Goal: Task Accomplishment & Management: Manage account settings

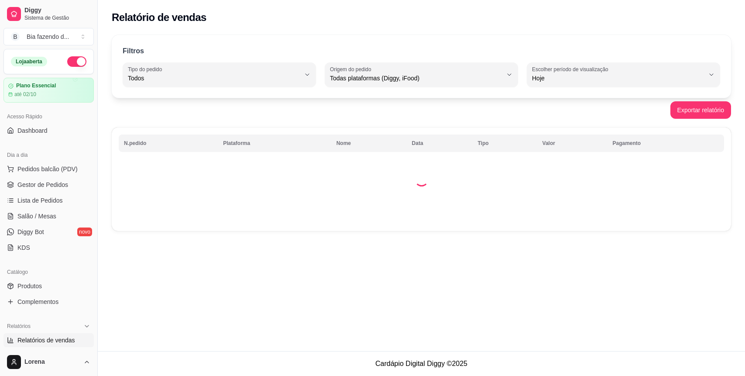
select select "ALL"
select select "0"
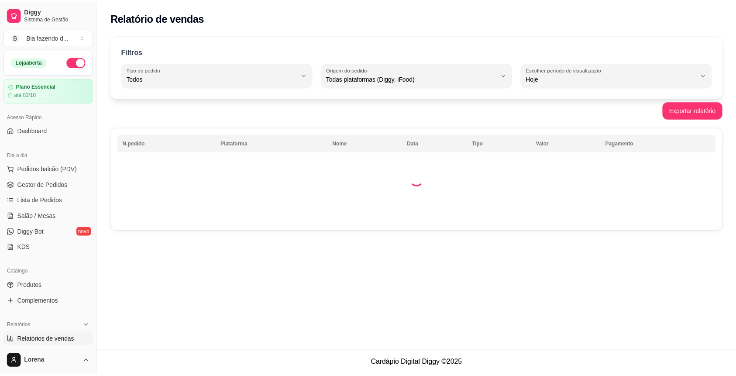
scroll to position [191, 0]
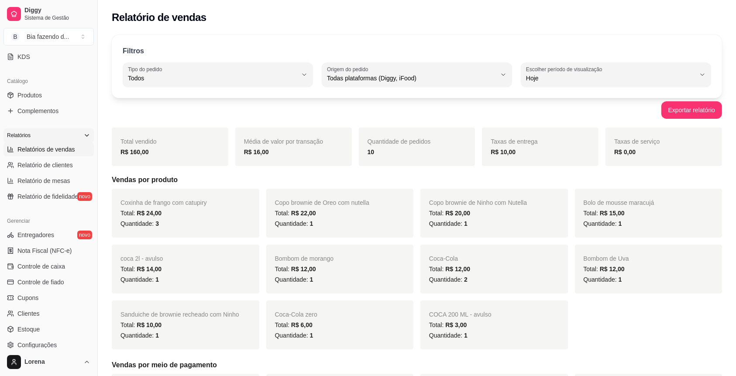
click at [49, 136] on div "Relatórios" at bounding box center [48, 135] width 90 height 14
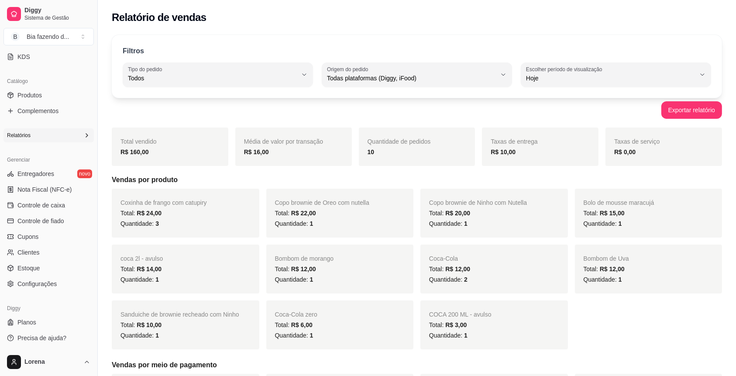
click at [49, 136] on div "Relatórios" at bounding box center [48, 135] width 90 height 14
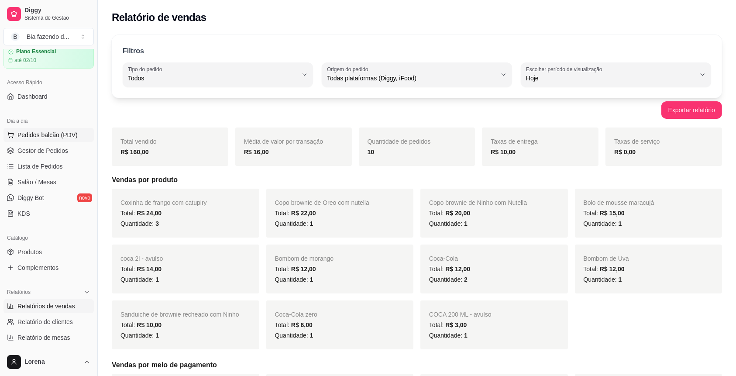
scroll to position [16, 0]
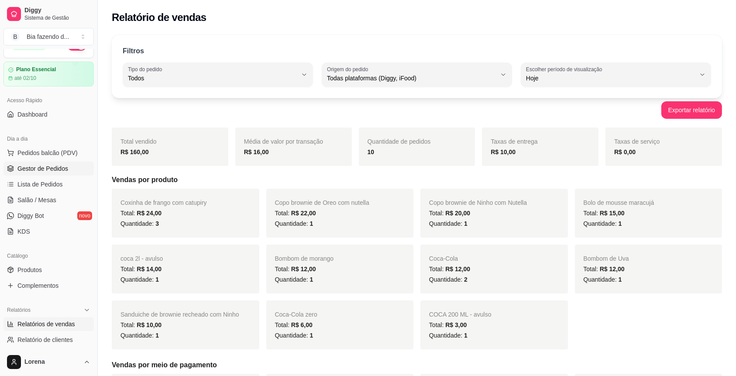
click at [59, 167] on span "Gestor de Pedidos" at bounding box center [42, 168] width 51 height 9
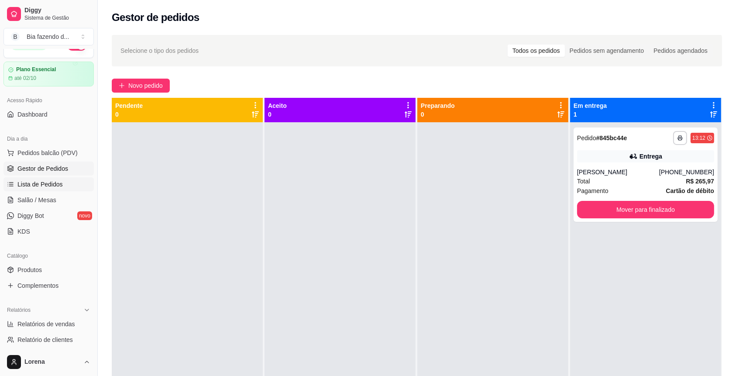
click at [34, 186] on span "Lista de Pedidos" at bounding box center [39, 184] width 45 height 9
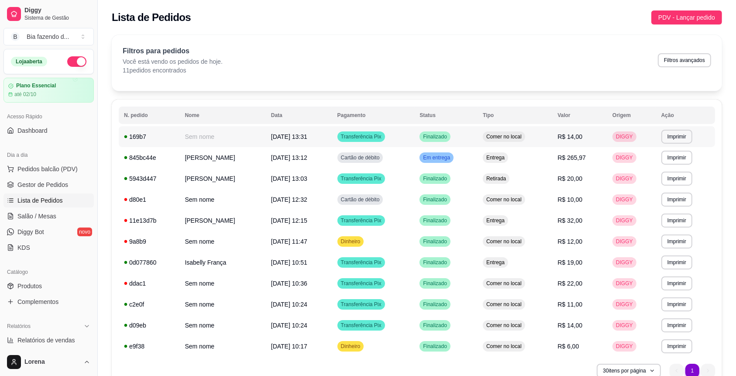
click at [3, 193] on link "Lista de Pedidos" at bounding box center [48, 200] width 90 height 14
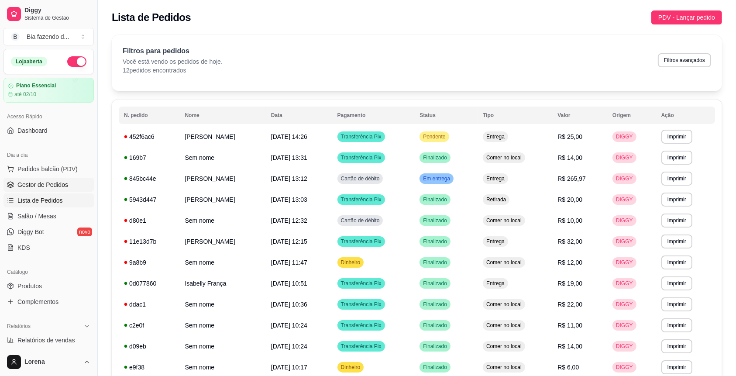
click at [13, 188] on icon at bounding box center [10, 184] width 7 height 7
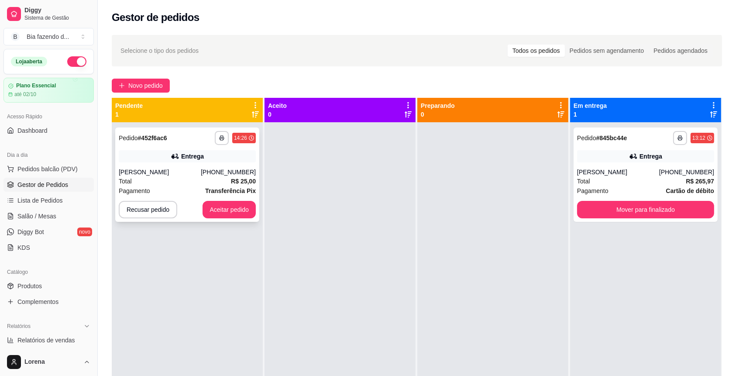
click at [148, 157] on div "Entrega" at bounding box center [187, 156] width 137 height 12
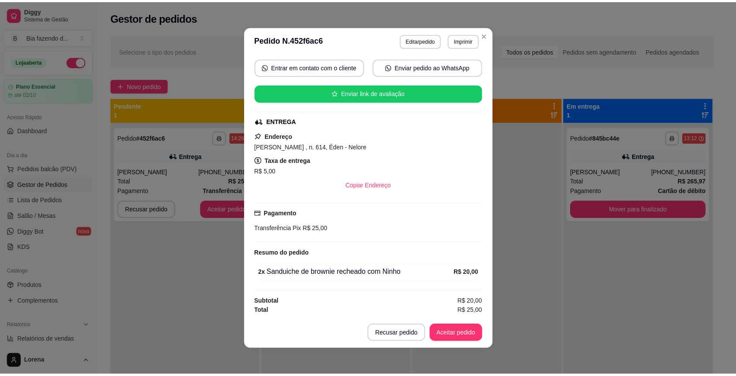
scroll to position [2, 0]
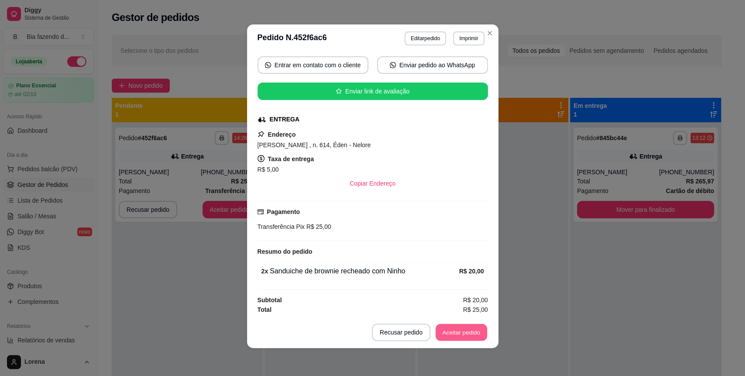
click at [460, 335] on button "Aceitar pedido" at bounding box center [461, 332] width 51 height 17
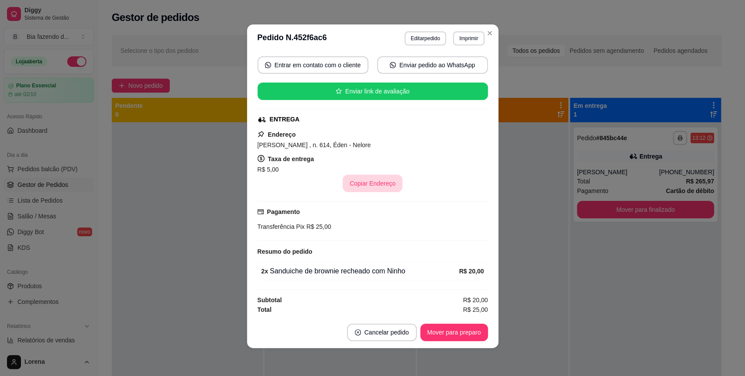
click at [365, 183] on button "Copiar Endereço" at bounding box center [373, 183] width 60 height 17
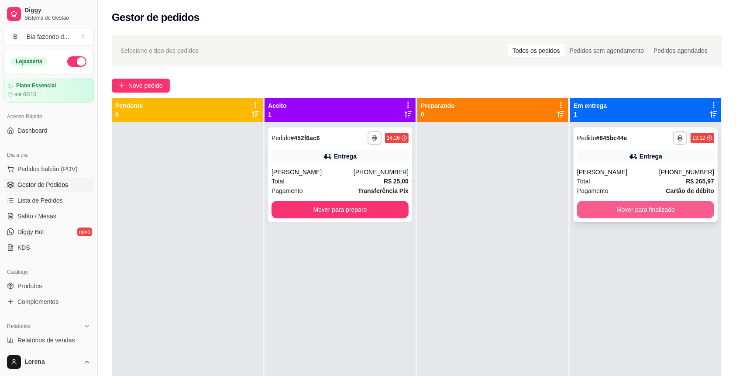
click at [661, 206] on button "Mover para finalizado" at bounding box center [645, 209] width 137 height 17
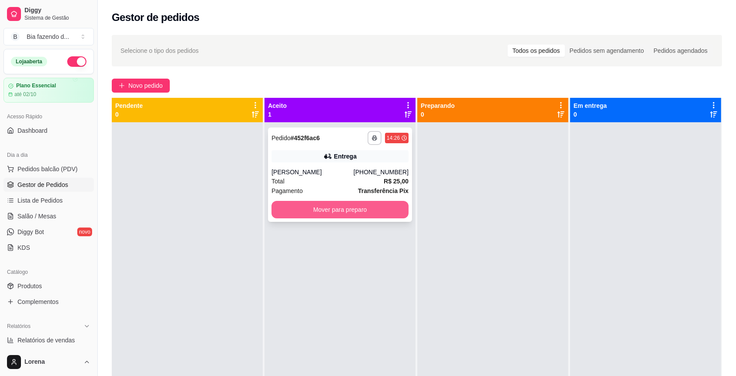
click at [354, 213] on button "Mover para preparo" at bounding box center [339, 209] width 137 height 17
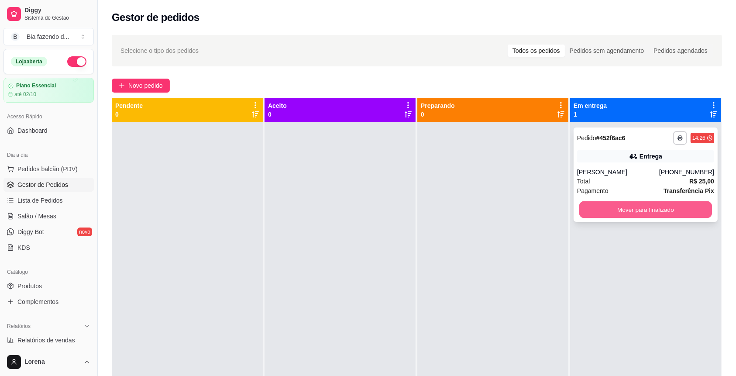
click at [633, 212] on button "Mover para finalizado" at bounding box center [645, 209] width 133 height 17
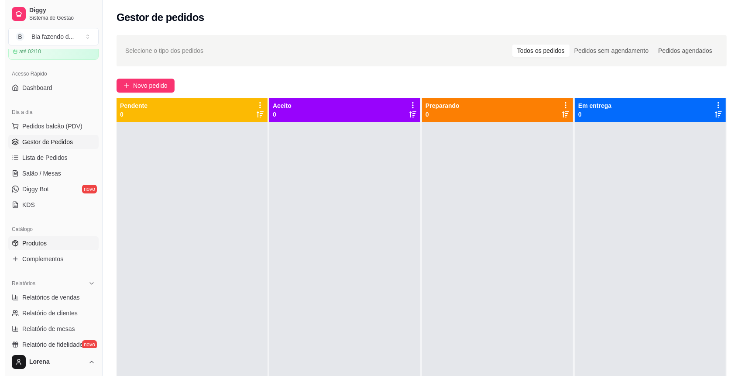
scroll to position [58, 0]
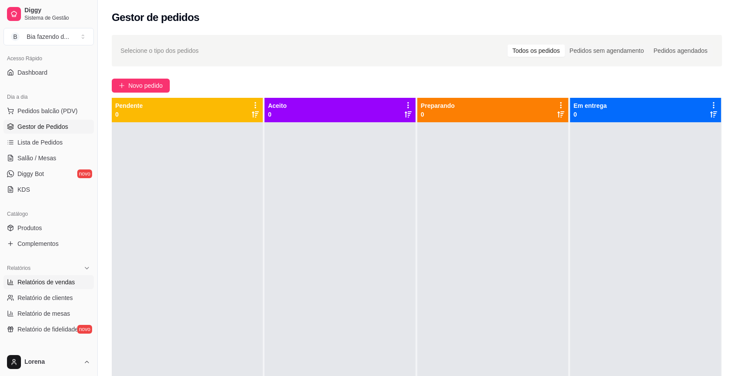
click at [56, 282] on span "Relatórios de vendas" at bounding box center [46, 282] width 58 height 9
select select "ALL"
select select "0"
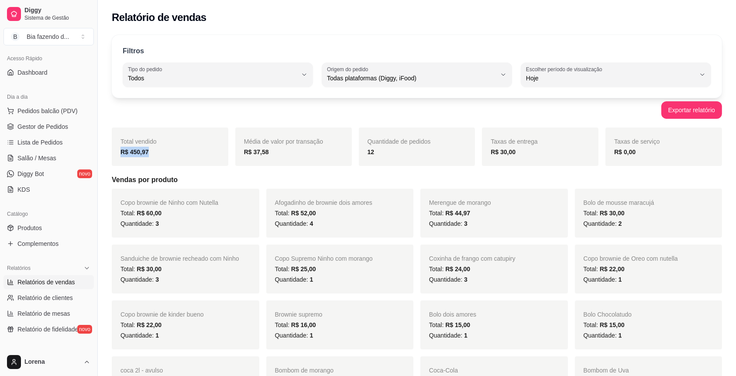
drag, startPoint x: 111, startPoint y: 161, endPoint x: 120, endPoint y: 152, distance: 12.3
click at [125, 148] on strong "R$ 450,97" at bounding box center [134, 151] width 28 height 7
click at [67, 112] on span "Pedidos balcão (PDV)" at bounding box center [47, 110] width 60 height 9
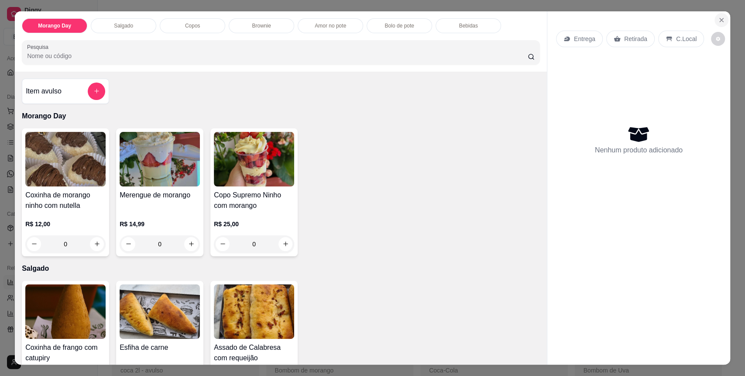
click at [718, 17] on icon "Close" at bounding box center [721, 20] width 7 height 7
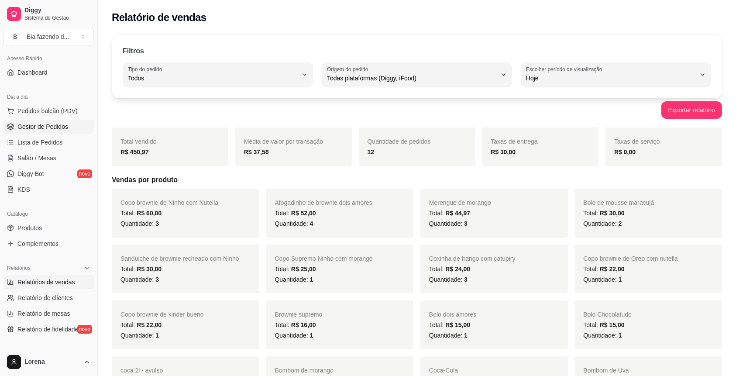
click at [55, 132] on link "Gestor de Pedidos" at bounding box center [48, 127] width 90 height 14
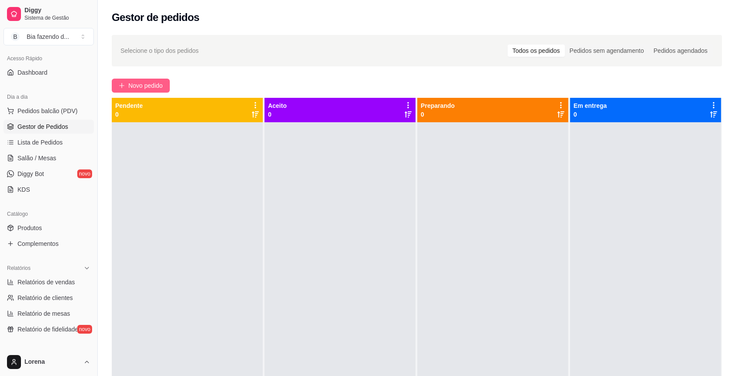
click at [137, 81] on span "Novo pedido" at bounding box center [145, 86] width 34 height 10
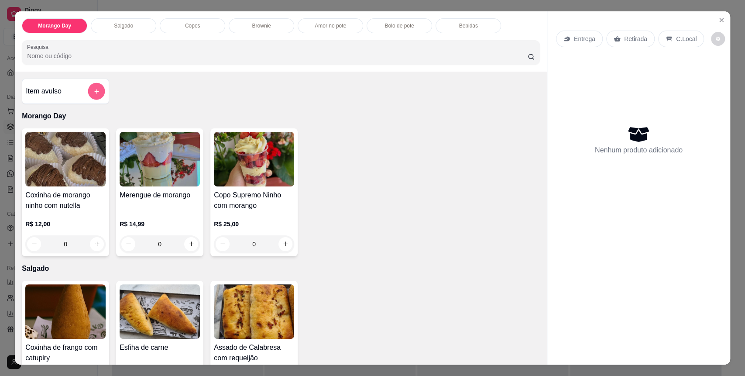
click at [88, 90] on button "add-separate-item" at bounding box center [96, 90] width 17 height 17
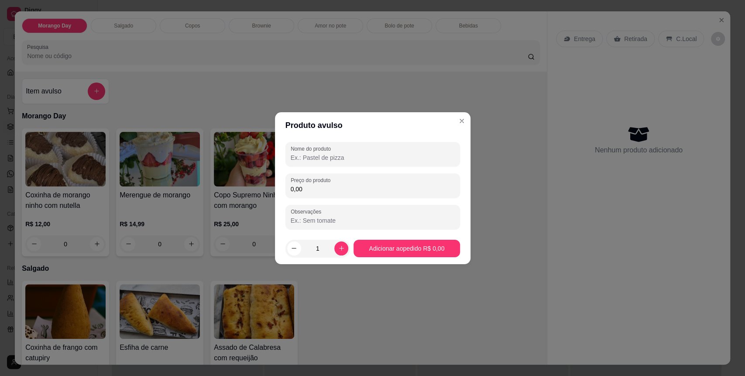
click at [321, 169] on div "Nome do produto Preço do produto 0,00 Observações" at bounding box center [372, 185] width 175 height 87
drag, startPoint x: 323, startPoint y: 154, endPoint x: 307, endPoint y: 176, distance: 26.9
click at [323, 154] on input "Nome do produto" at bounding box center [373, 157] width 164 height 9
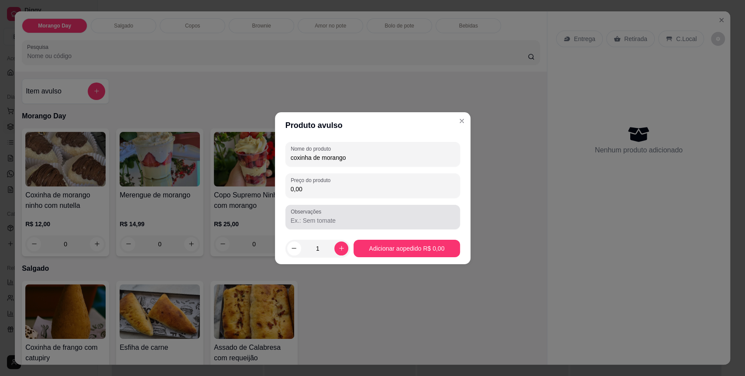
type input "coxinha de morango"
click at [318, 206] on div "Observações" at bounding box center [372, 217] width 175 height 24
click at [328, 196] on div "Preço do produto 0,00" at bounding box center [372, 185] width 175 height 24
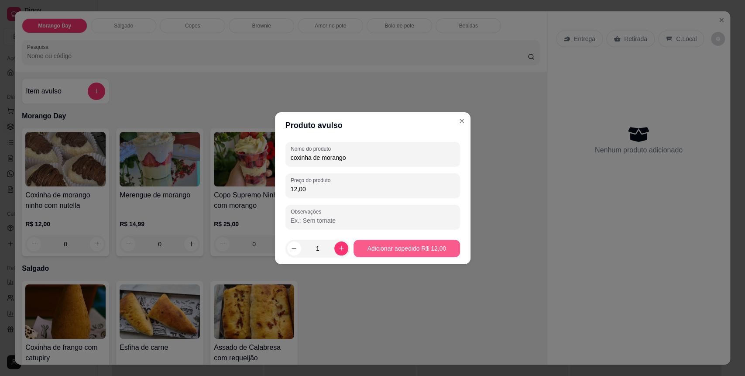
type input "12,00"
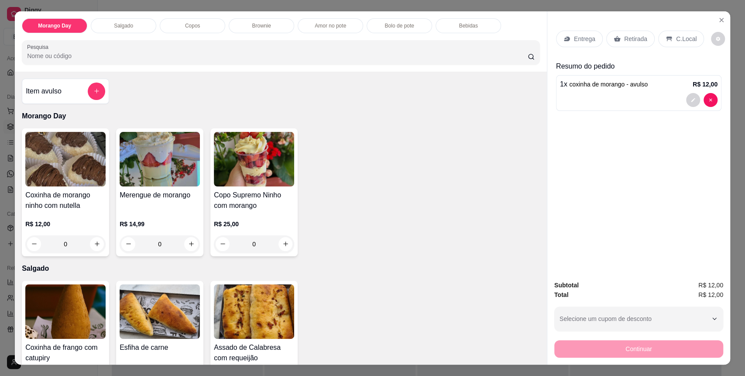
click at [674, 31] on div "C.Local" at bounding box center [681, 39] width 46 height 17
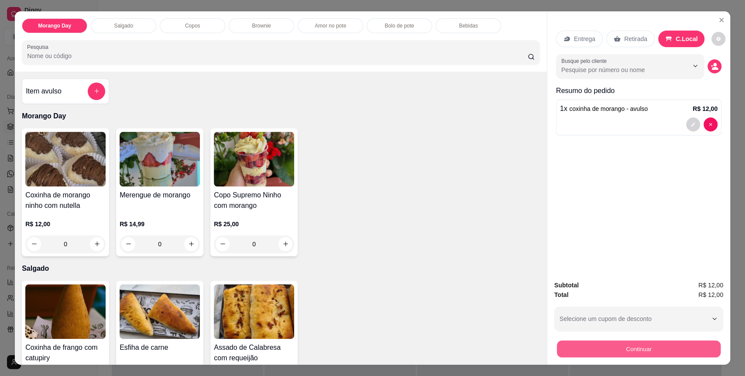
click at [628, 348] on button "Continuar" at bounding box center [639, 348] width 164 height 17
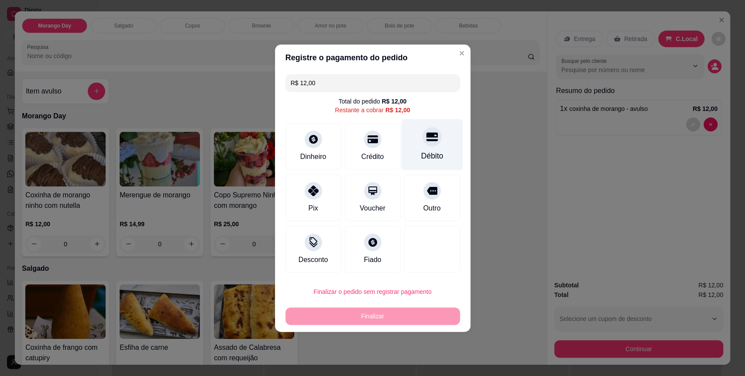
click at [441, 150] on div "Débito" at bounding box center [432, 144] width 62 height 51
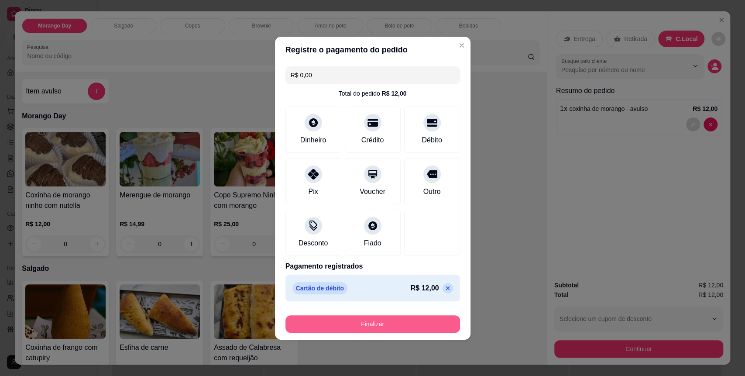
click at [367, 318] on button "Finalizar" at bounding box center [372, 323] width 175 height 17
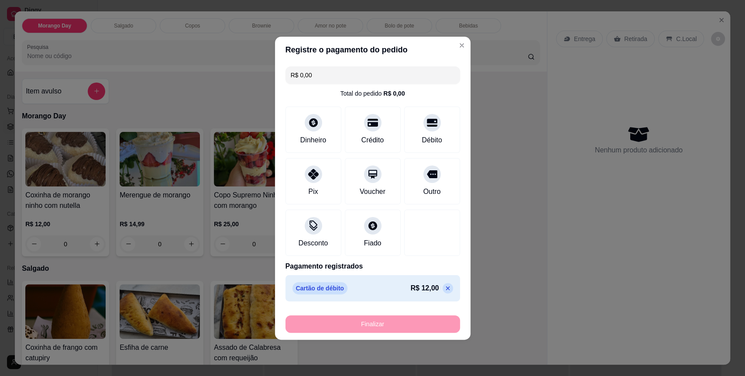
type input "-R$ 12,00"
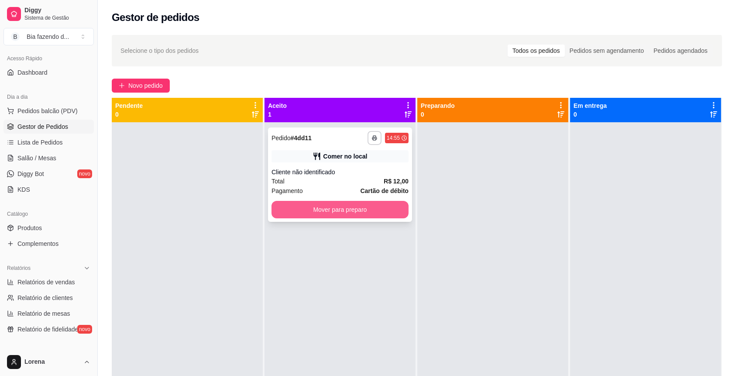
click at [328, 206] on button "Mover para preparo" at bounding box center [339, 209] width 137 height 17
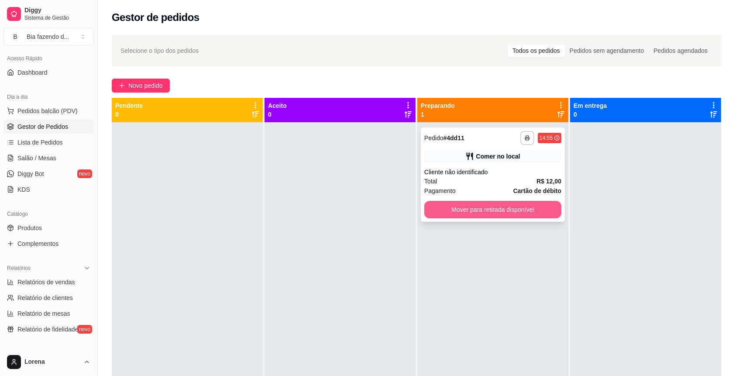
click at [451, 206] on button "Mover para retirada disponível" at bounding box center [492, 209] width 137 height 17
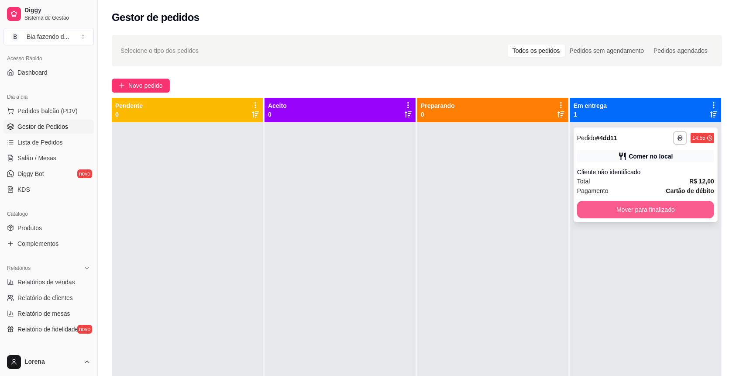
click at [615, 205] on button "Mover para finalizado" at bounding box center [645, 209] width 137 height 17
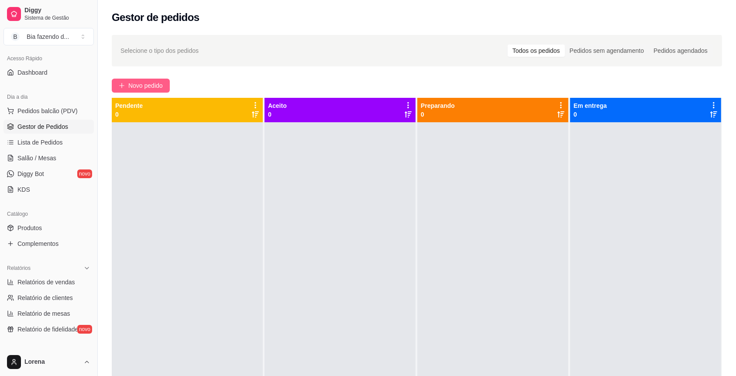
click at [152, 88] on span "Novo pedido" at bounding box center [145, 86] width 34 height 10
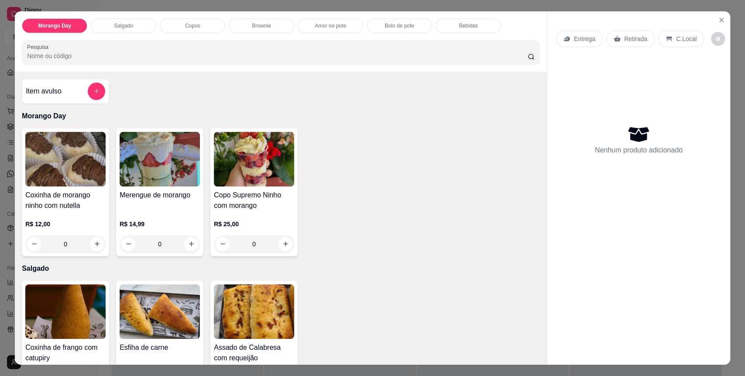
click at [91, 79] on div "Item avulso" at bounding box center [65, 91] width 87 height 25
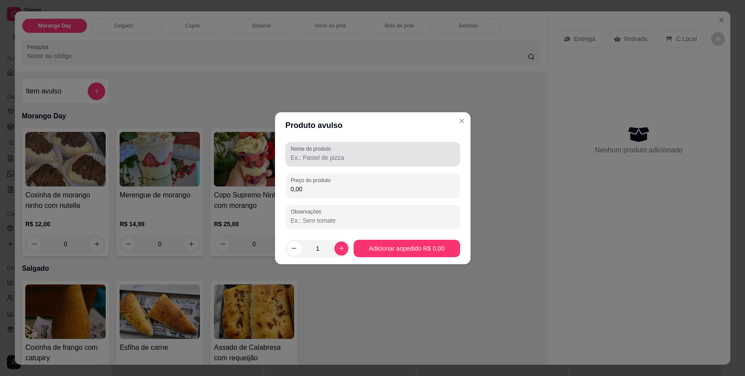
click at [327, 150] on label "Nome do produto" at bounding box center [312, 148] width 43 height 7
click at [327, 153] on input "Nome do produto" at bounding box center [373, 157] width 164 height 9
type input "coxinH de morango"
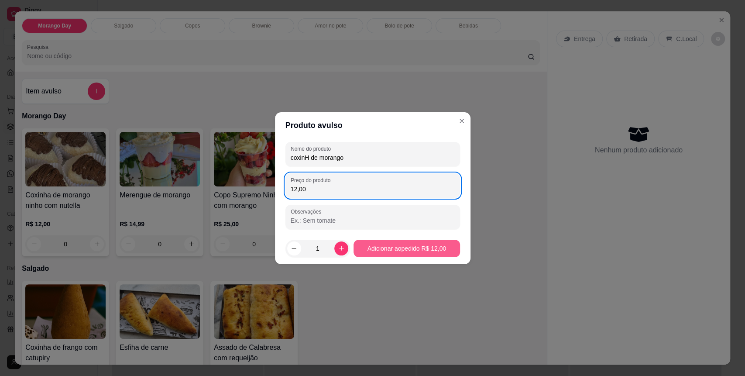
type input "12,00"
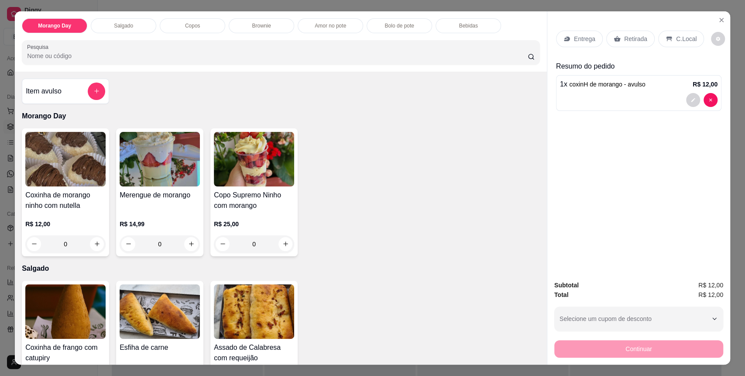
click at [677, 45] on div "C.Local" at bounding box center [681, 39] width 46 height 17
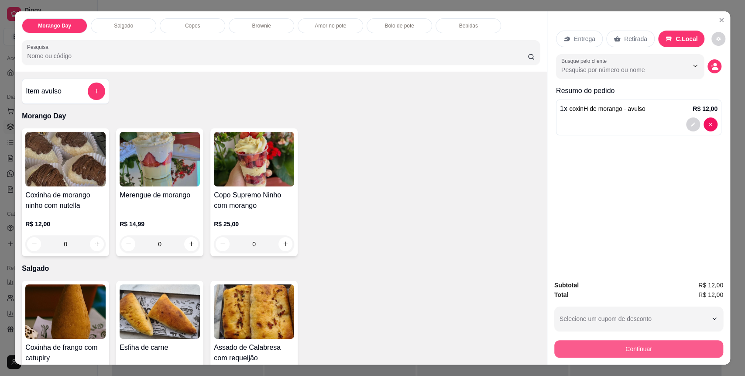
click at [578, 348] on button "Continuar" at bounding box center [638, 348] width 169 height 17
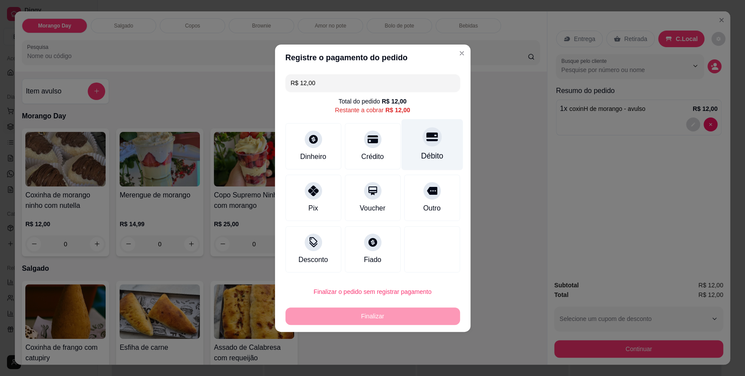
click at [433, 158] on div "Débito" at bounding box center [432, 155] width 22 height 11
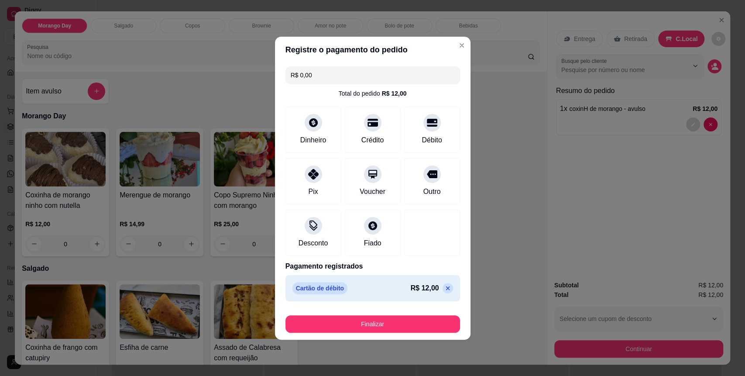
click at [384, 314] on div "Finalizar" at bounding box center [372, 322] width 175 height 21
click at [391, 321] on button "Finalizar" at bounding box center [372, 323] width 175 height 17
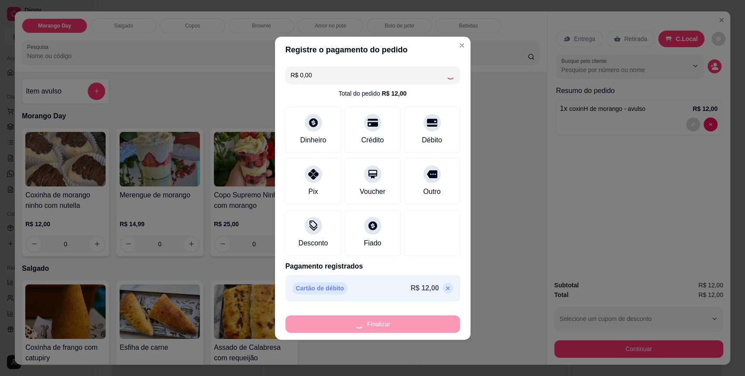
type input "-R$ 12,00"
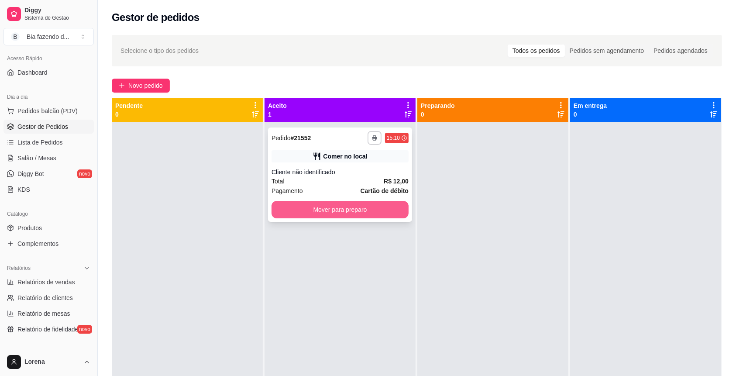
click at [372, 217] on button "Mover para preparo" at bounding box center [339, 209] width 137 height 17
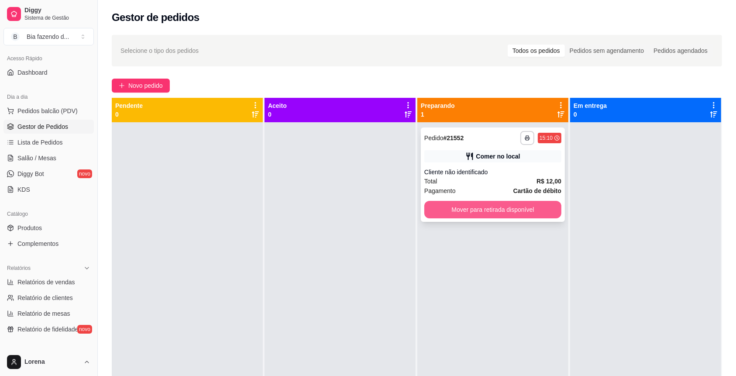
click at [461, 206] on button "Mover para retirada disponível" at bounding box center [492, 209] width 137 height 17
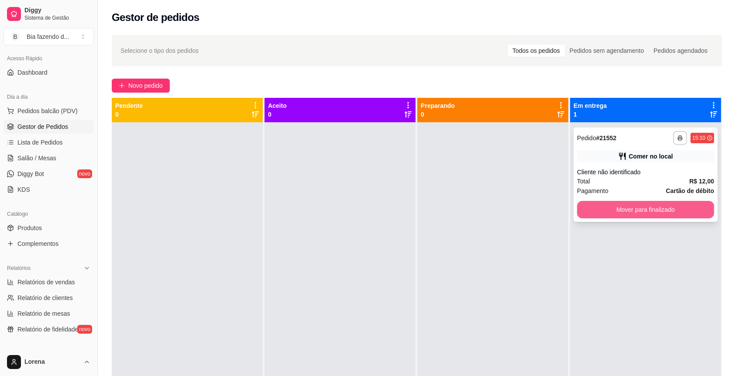
click at [584, 205] on button "Mover para finalizado" at bounding box center [645, 209] width 137 height 17
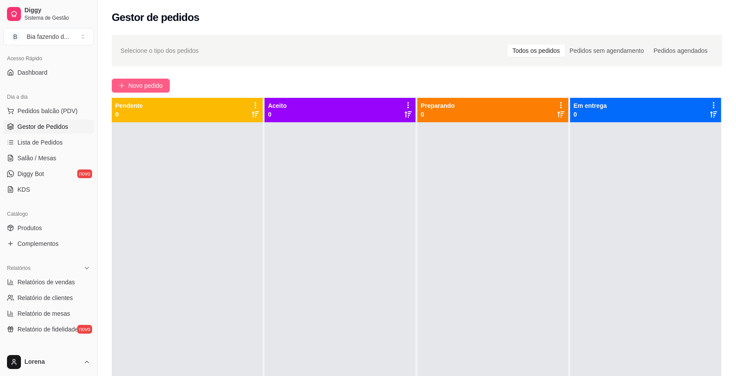
click at [141, 89] on span "Novo pedido" at bounding box center [145, 86] width 34 height 10
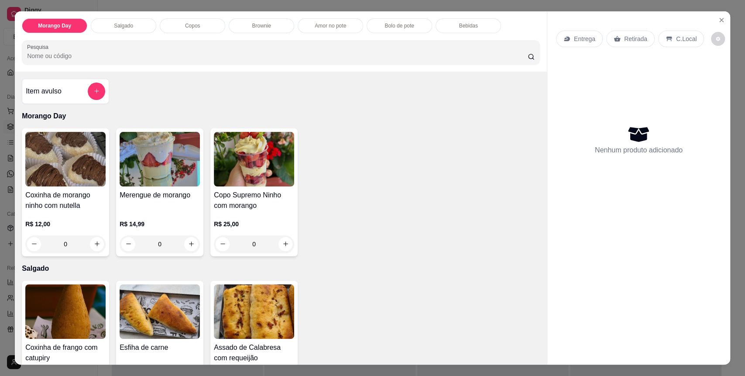
scroll to position [58, 0]
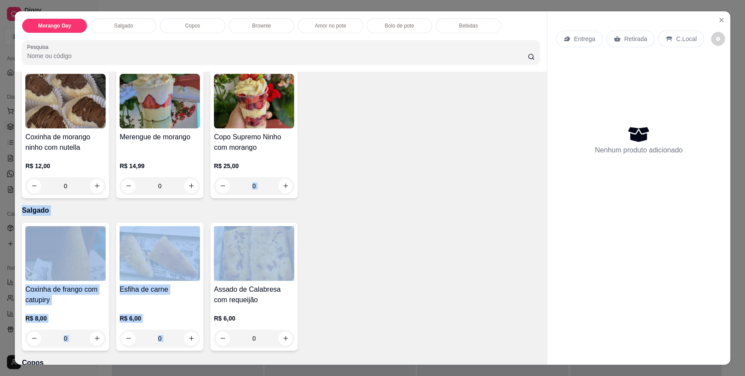
drag, startPoint x: 329, startPoint y: 172, endPoint x: 333, endPoint y: 241, distance: 69.5
click at [333, 241] on div "Item avulso Morango Day Coxinha de morango ninho com nutella R$ 12,00 0 Merengu…" at bounding box center [281, 218] width 532 height 293
click at [333, 241] on div "Coxinha de frango com catupiry R$ 8,00 0 Esfiha de carne R$ 6,00 0 Assado de Ca…" at bounding box center [281, 287] width 518 height 128
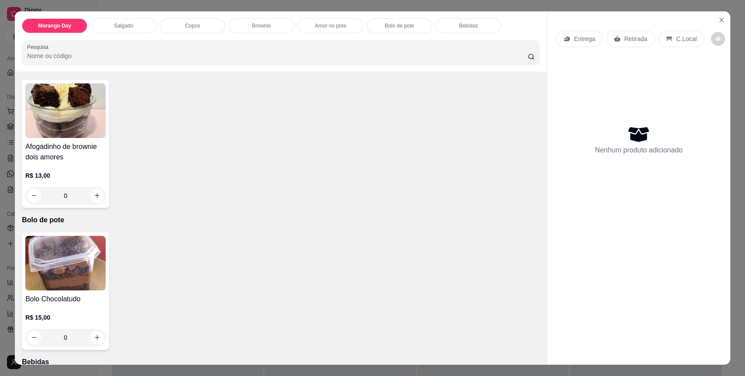
scroll to position [873, 0]
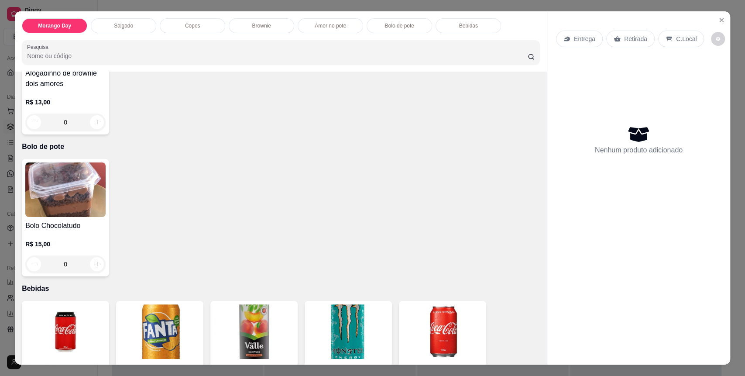
click at [93, 258] on div "0" at bounding box center [65, 263] width 80 height 17
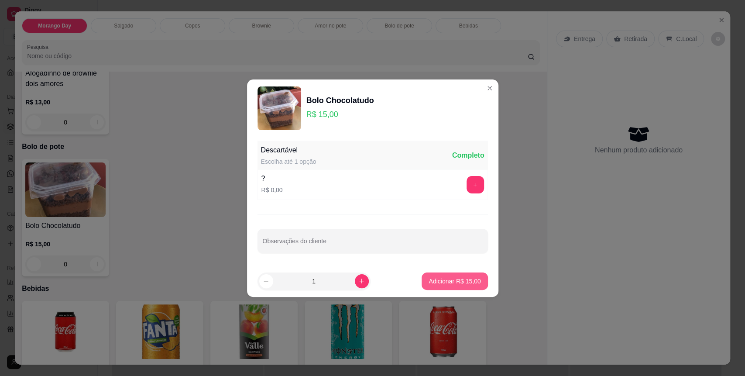
click at [439, 283] on p "Adicionar R$ 15,00" at bounding box center [455, 281] width 52 height 9
type input "1"
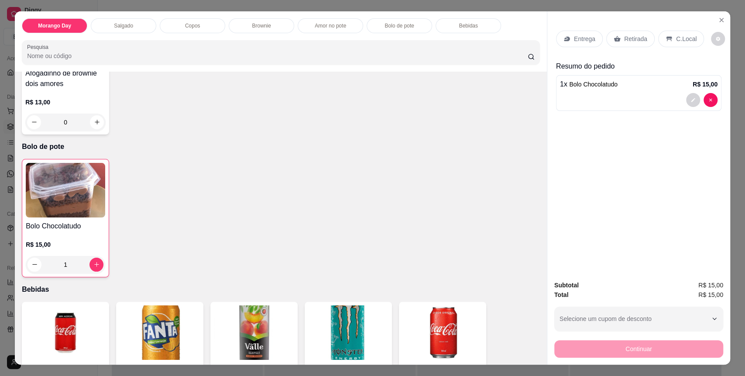
click at [684, 37] on p "C.Local" at bounding box center [686, 38] width 21 height 9
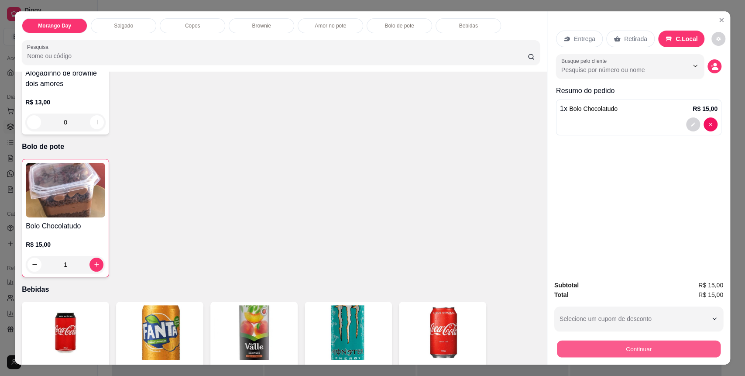
click at [563, 349] on button "Continuar" at bounding box center [639, 348] width 164 height 17
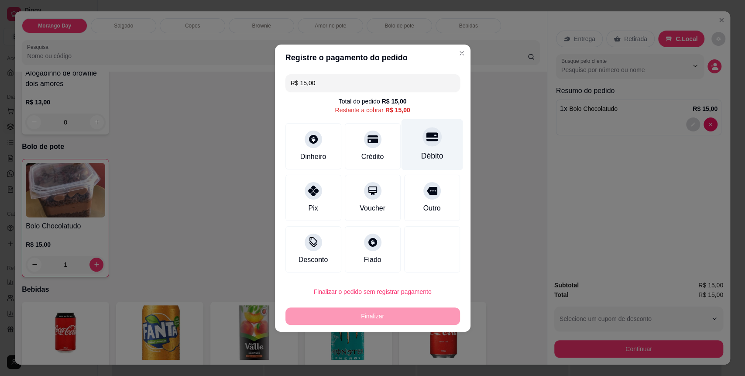
click at [427, 136] on icon at bounding box center [431, 136] width 11 height 9
type input "R$ 0,00"
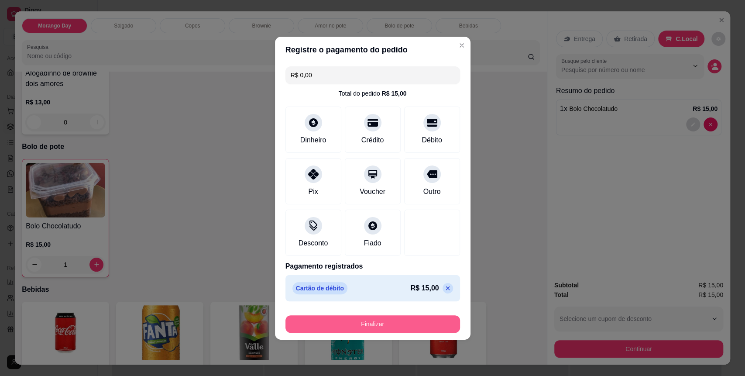
click at [381, 319] on button "Finalizar" at bounding box center [372, 323] width 175 height 17
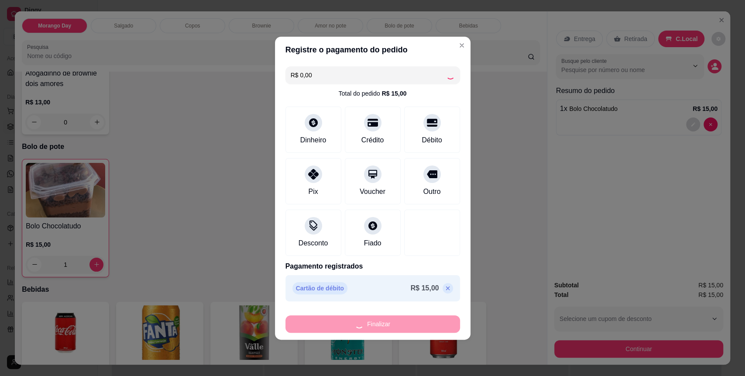
type input "0"
type input "-R$ 15,00"
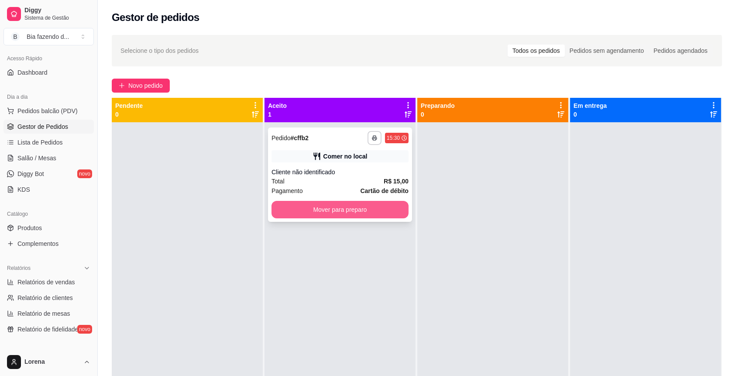
click at [347, 204] on button "Mover para preparo" at bounding box center [339, 209] width 137 height 17
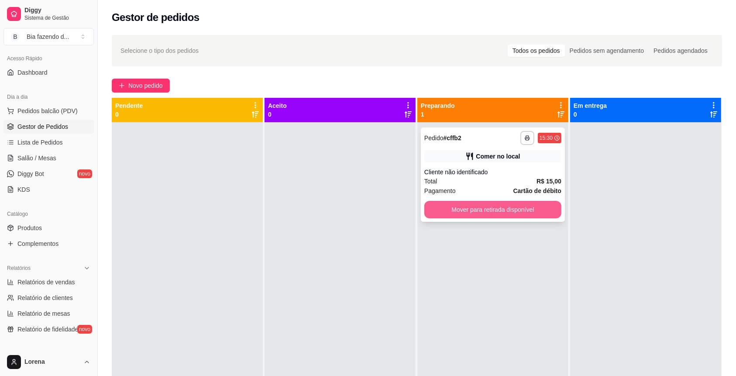
click at [466, 201] on button "Mover para retirada disponível" at bounding box center [492, 209] width 137 height 17
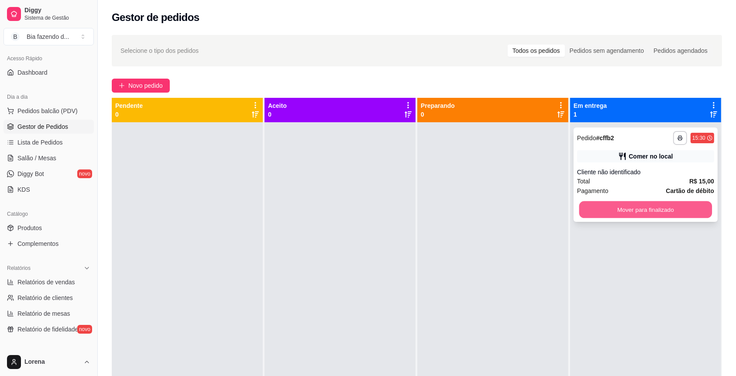
click at [621, 202] on button "Mover para finalizado" at bounding box center [645, 209] width 133 height 17
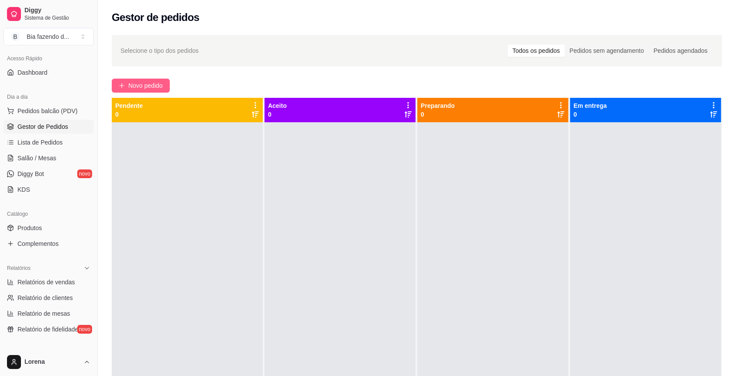
click at [142, 82] on span "Novo pedido" at bounding box center [145, 86] width 34 height 10
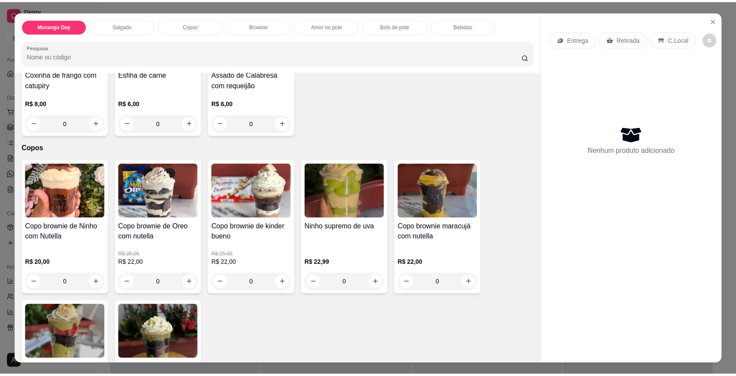
scroll to position [291, 0]
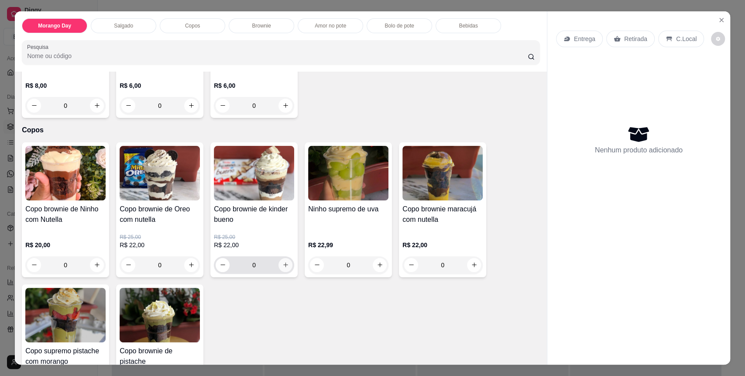
click at [283, 263] on icon "increase-product-quantity" at bounding box center [285, 264] width 7 height 7
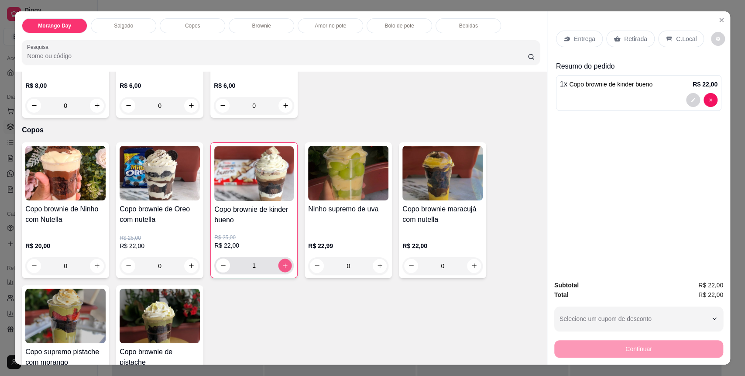
click at [283, 263] on icon "increase-product-quantity" at bounding box center [285, 265] width 7 height 7
type input "2"
click at [684, 36] on p "C.Local" at bounding box center [686, 38] width 21 height 9
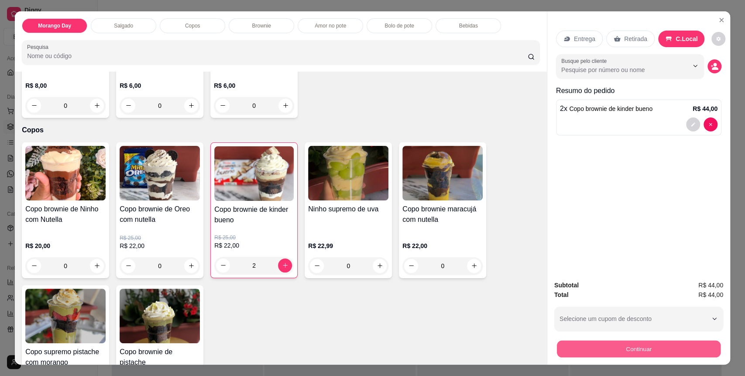
click at [615, 350] on button "Continuar" at bounding box center [639, 348] width 164 height 17
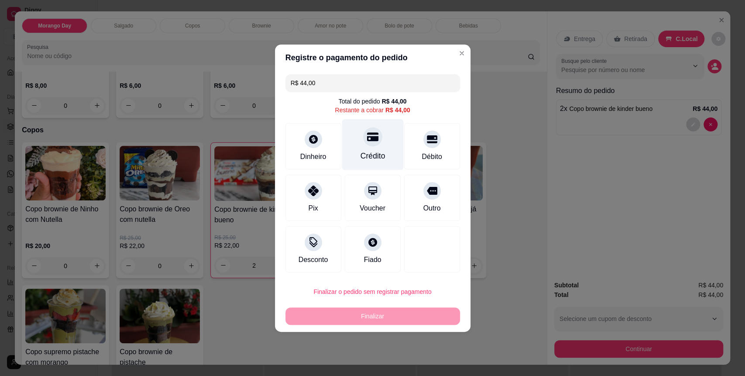
click at [368, 146] on div "Crédito" at bounding box center [373, 144] width 62 height 51
type input "R$ 0,00"
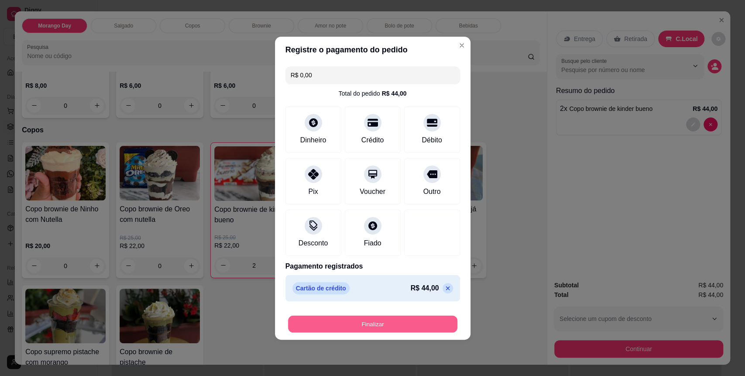
click at [388, 319] on button "Finalizar" at bounding box center [372, 323] width 169 height 17
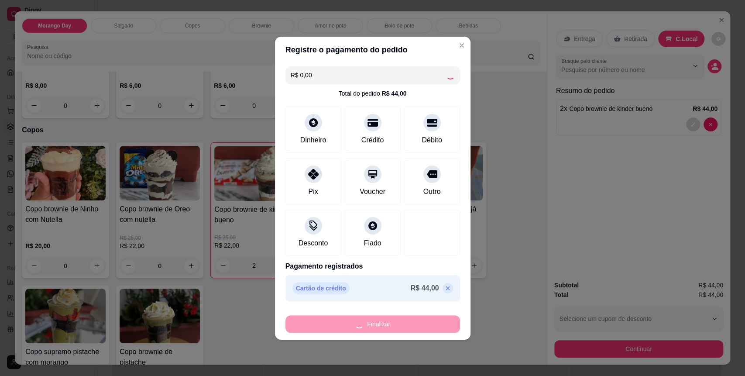
type input "0"
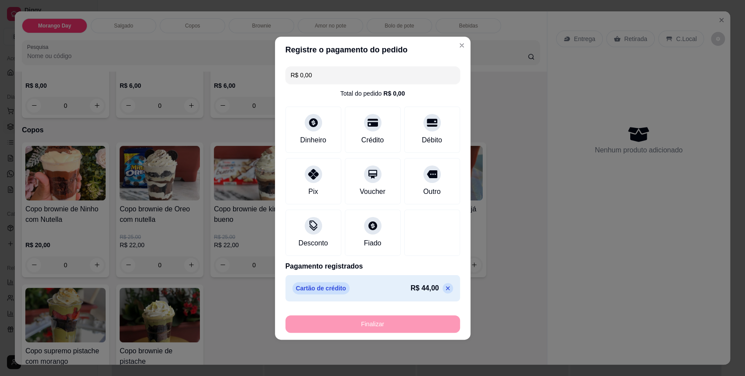
type input "-R$ 44,00"
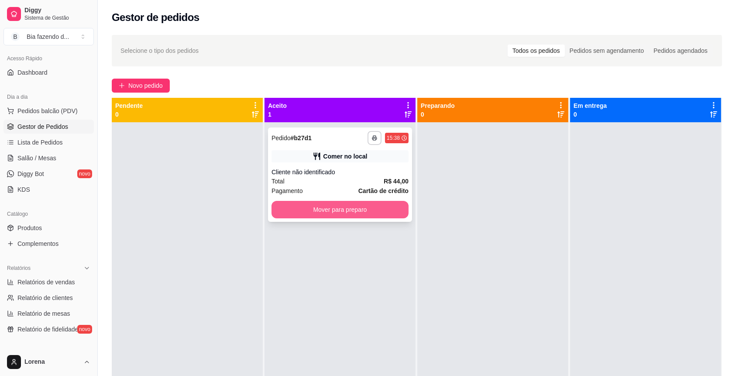
click at [350, 216] on button "Mover para preparo" at bounding box center [339, 209] width 137 height 17
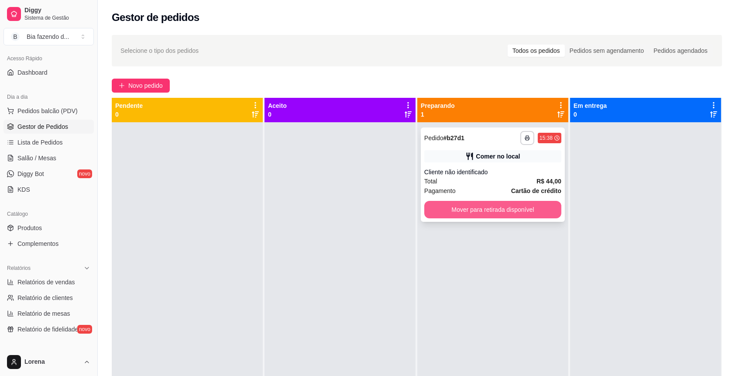
click at [447, 212] on button "Mover para retirada disponível" at bounding box center [492, 209] width 137 height 17
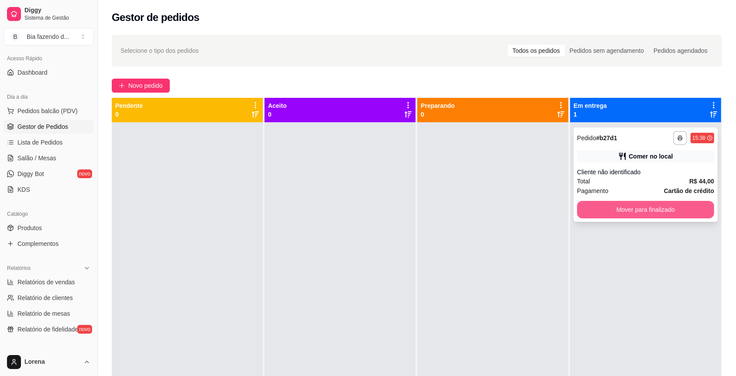
click at [618, 213] on button "Mover para finalizado" at bounding box center [645, 209] width 137 height 17
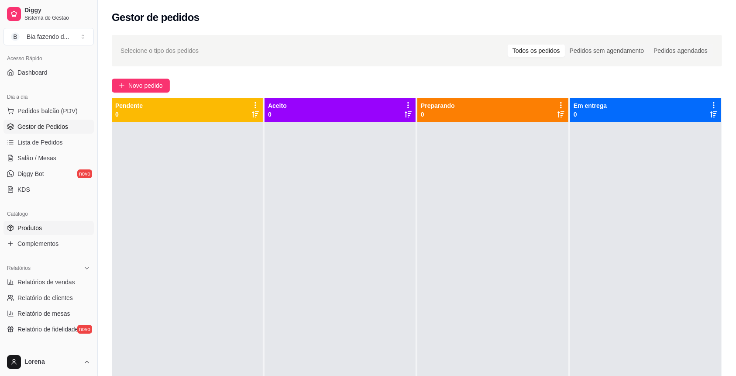
click at [31, 224] on span "Produtos" at bounding box center [29, 227] width 24 height 9
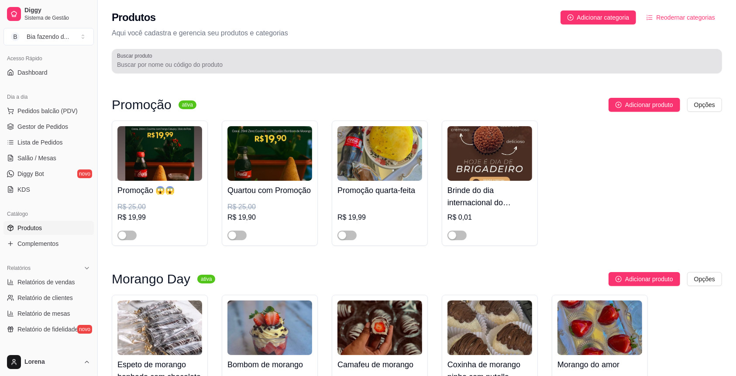
click at [191, 66] on input "Buscar produto" at bounding box center [417, 64] width 600 height 9
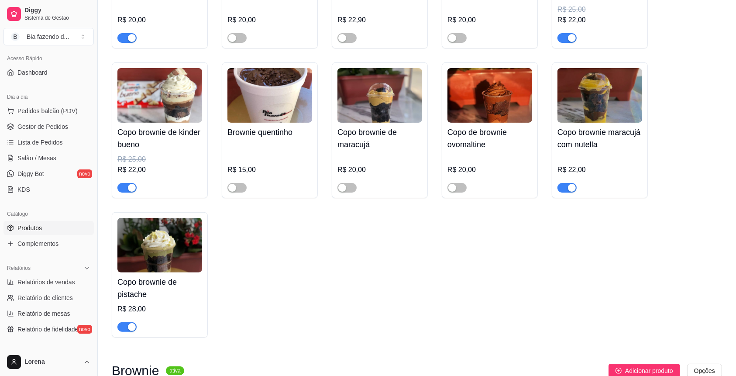
scroll to position [233, 0]
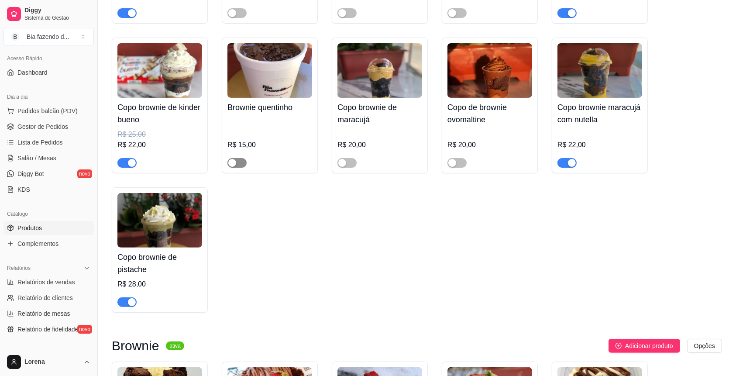
type input "browni"
click at [244, 161] on span "button" at bounding box center [236, 163] width 19 height 10
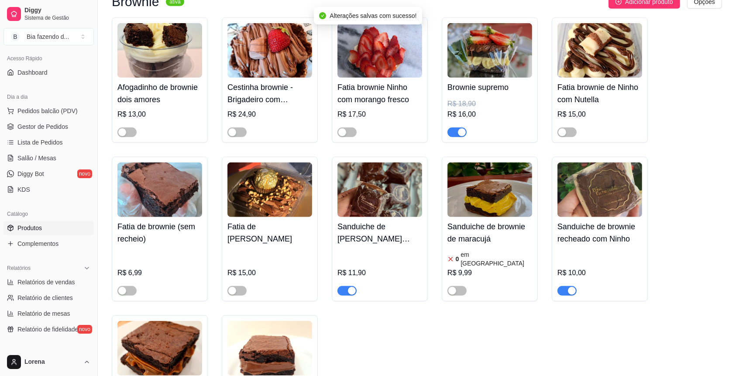
scroll to position [582, 0]
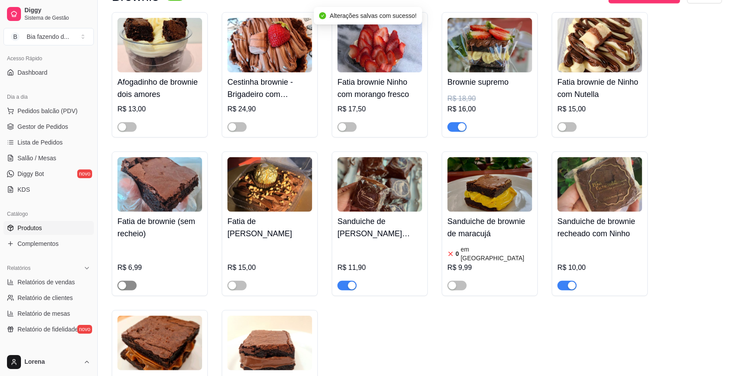
click at [124, 281] on div "button" at bounding box center [122, 285] width 8 height 8
